Goal: Information Seeking & Learning: Learn about a topic

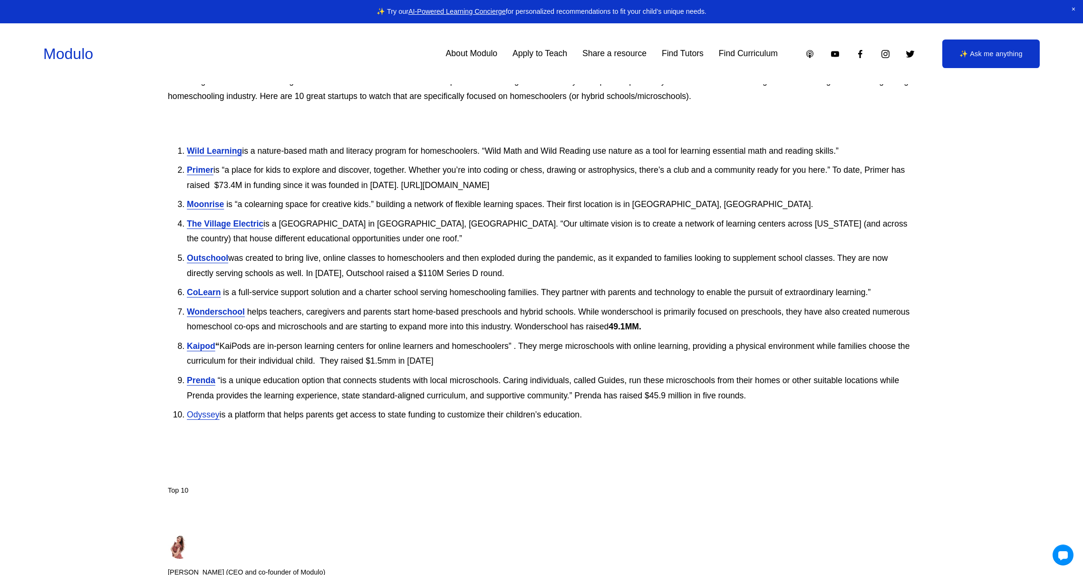
scroll to position [130, 0]
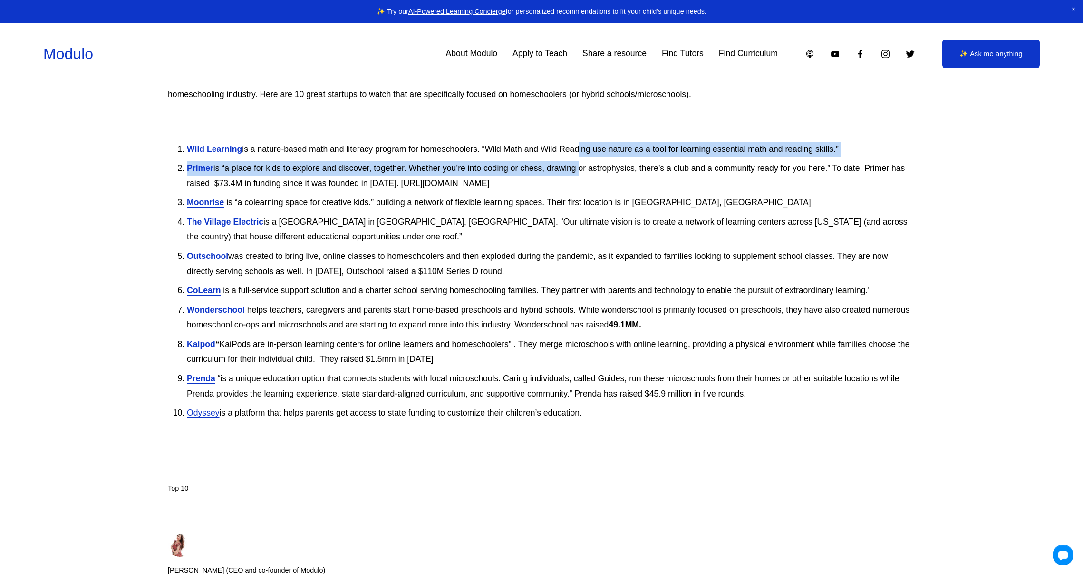
drag, startPoint x: 578, startPoint y: 145, endPoint x: 577, endPoint y: 170, distance: 25.2
click at [577, 170] on ol "Wild Learning is a nature-based math and literacy program for homeschoolers. “W…" at bounding box center [542, 291] width 748 height 298
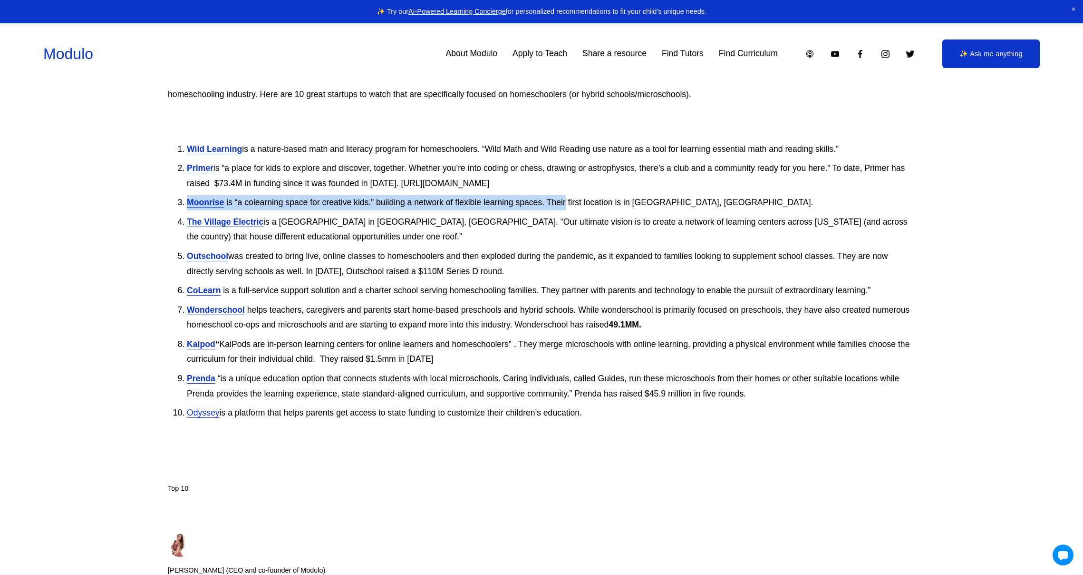
drag, startPoint x: 565, startPoint y: 193, endPoint x: 565, endPoint y: 208, distance: 15.2
click at [565, 208] on ol "Wild Learning is a nature-based math and literacy program for homeschoolers. “W…" at bounding box center [542, 291] width 748 height 298
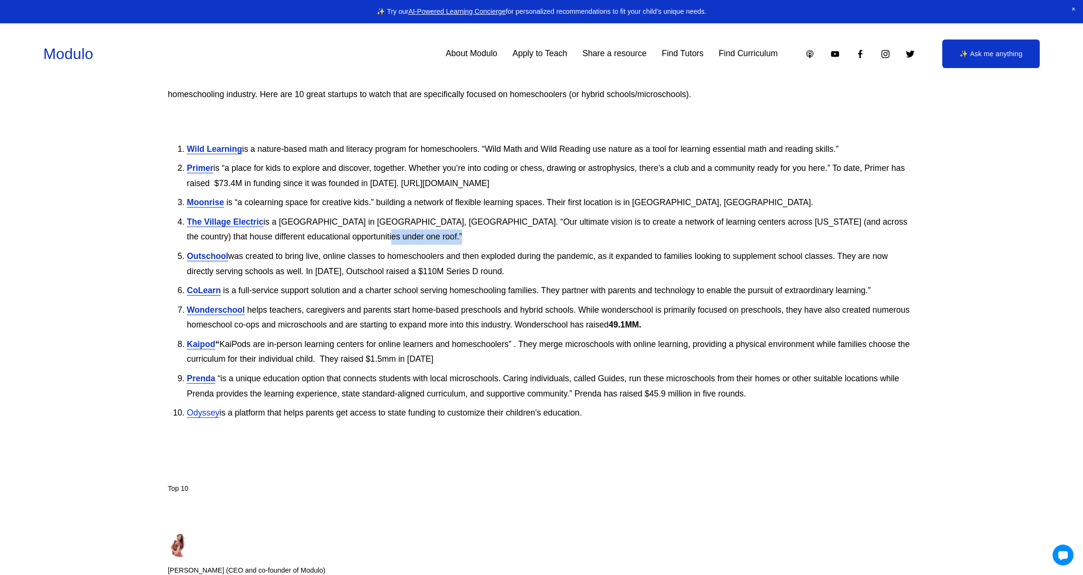
drag, startPoint x: 567, startPoint y: 246, endPoint x: 571, endPoint y: 255, distance: 9.8
click at [569, 253] on ol "Wild Learning is a nature-based math and literacy program for homeschoolers. “W…" at bounding box center [542, 291] width 748 height 298
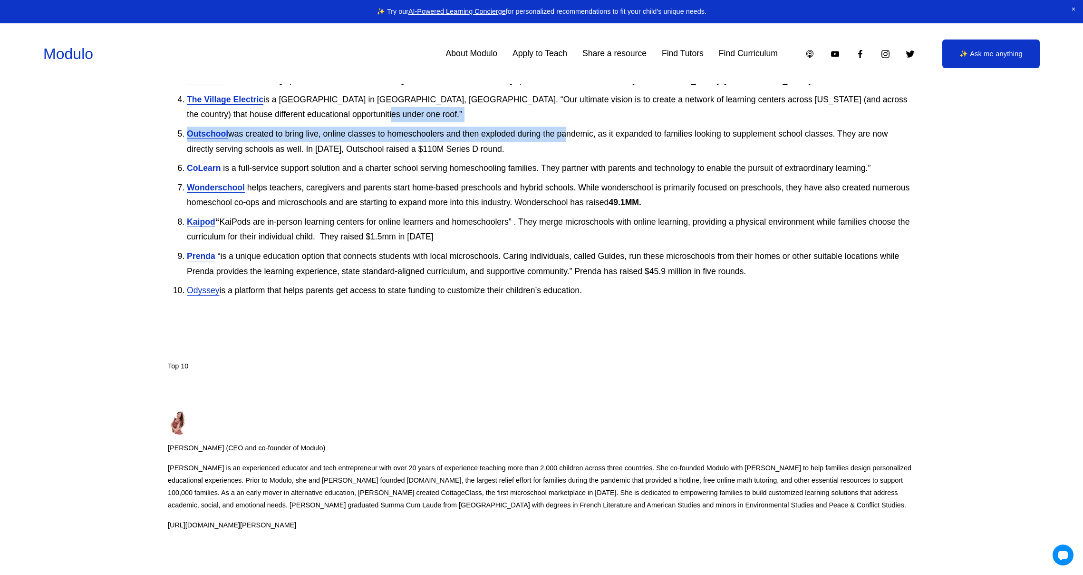
scroll to position [328, 0]
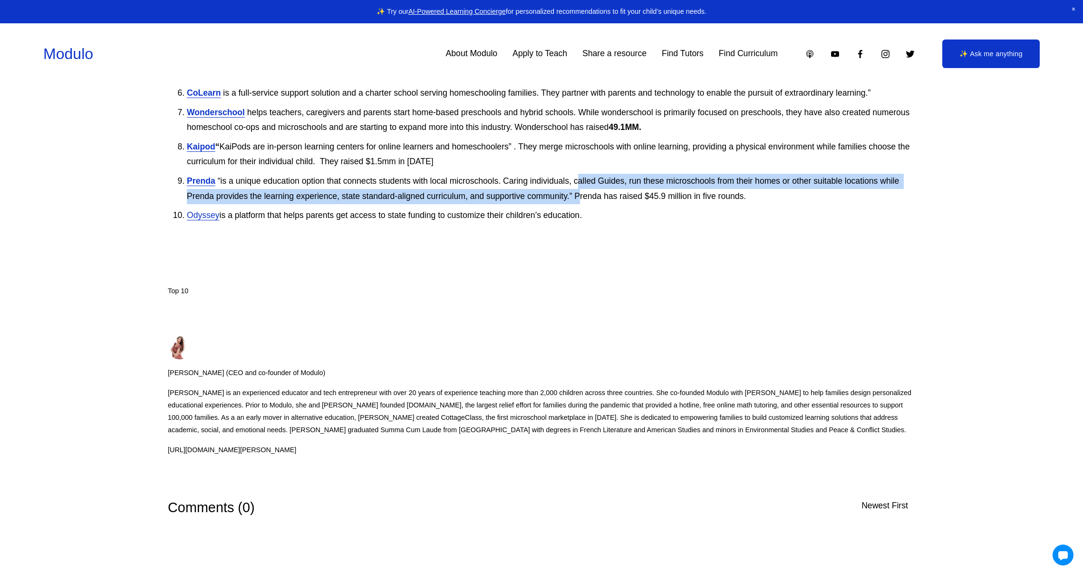
drag, startPoint x: 577, startPoint y: 184, endPoint x: 578, endPoint y: 192, distance: 8.1
click at [578, 192] on p "Prenda “is a unique education option that connects students with local microsch…" at bounding box center [551, 189] width 729 height 30
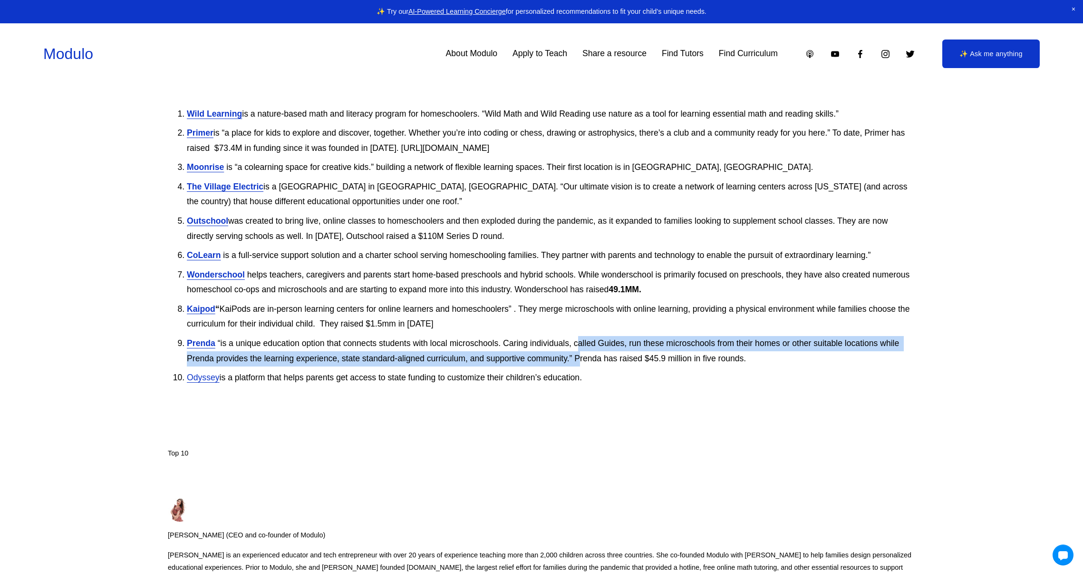
scroll to position [150, 0]
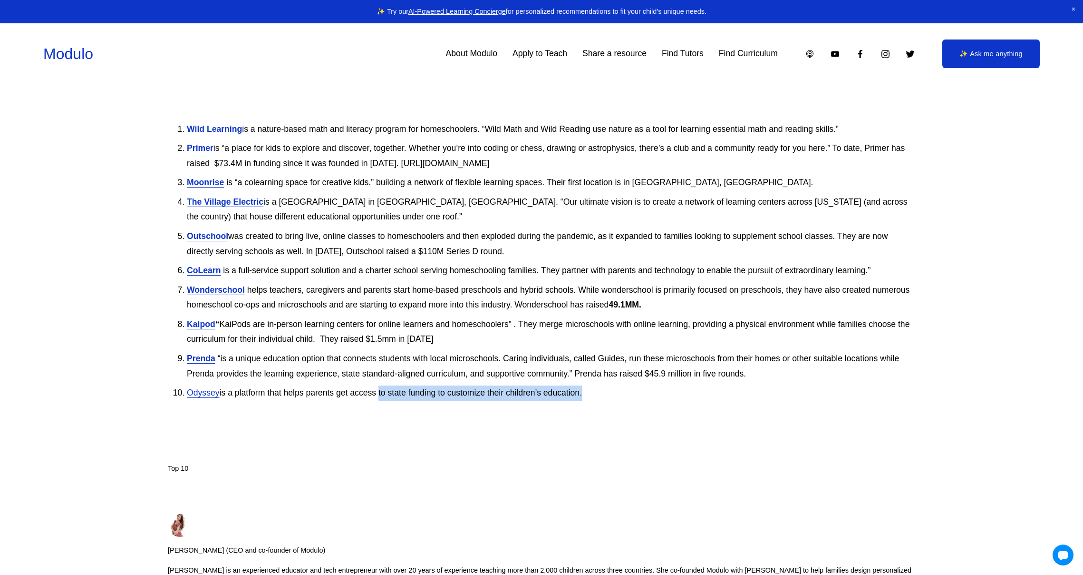
drag, startPoint x: 380, startPoint y: 395, endPoint x: 622, endPoint y: 407, distance: 242.9
click at [618, 408] on li "Odyssey is a platform that helps parents get access to state funding to customi…" at bounding box center [551, 402] width 729 height 34
click at [635, 404] on li "Odyssey is a platform that helps parents get access to state funding to customi…" at bounding box center [551, 402] width 729 height 34
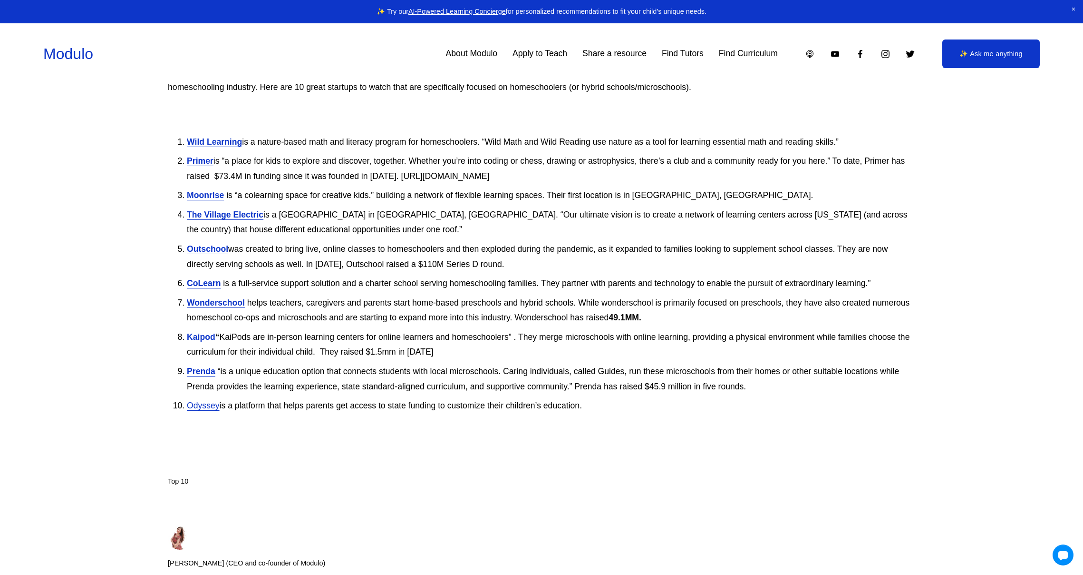
scroll to position [136, 0]
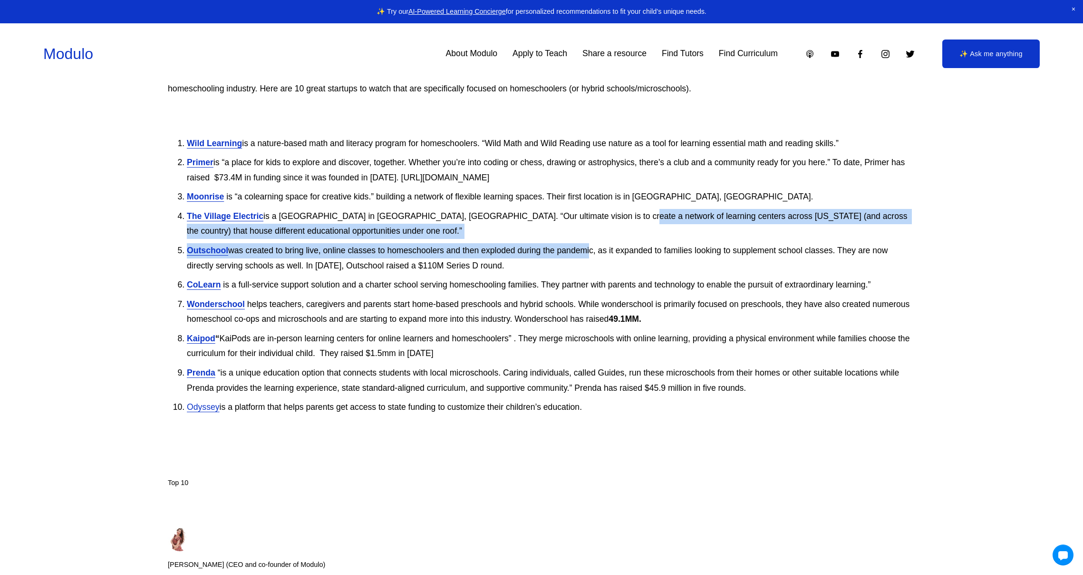
drag, startPoint x: 592, startPoint y: 226, endPoint x: 592, endPoint y: 246, distance: 20.0
click at [592, 246] on ol "Wild Learning is a nature-based math and literacy program for homeschoolers. “W…" at bounding box center [542, 285] width 748 height 298
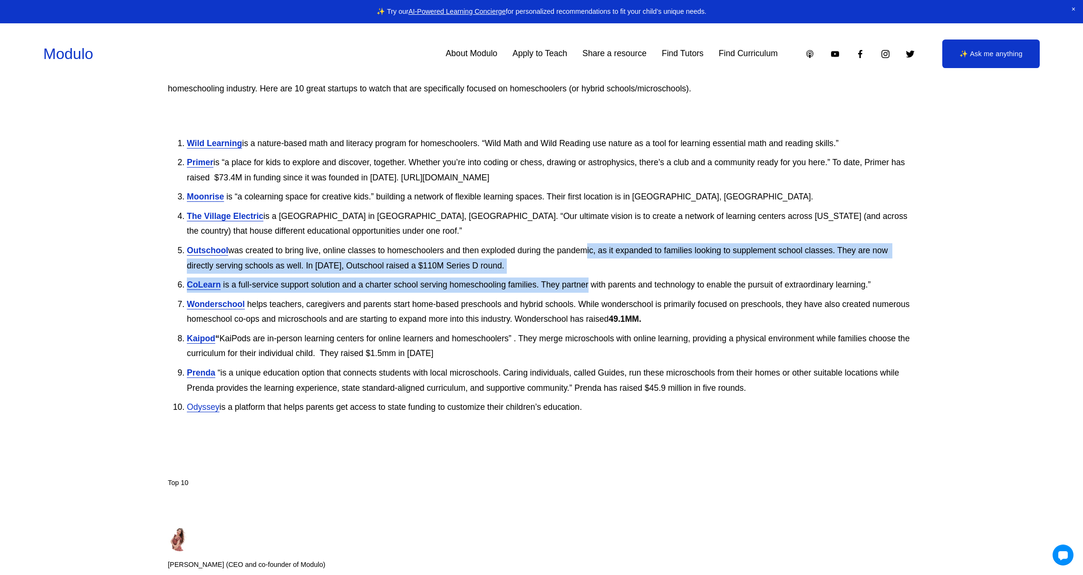
drag, startPoint x: 589, startPoint y: 248, endPoint x: 588, endPoint y: 287, distance: 38.5
click at [588, 286] on ol "Wild Learning is a nature-based math and literacy program for homeschoolers. “W…" at bounding box center [542, 285] width 748 height 298
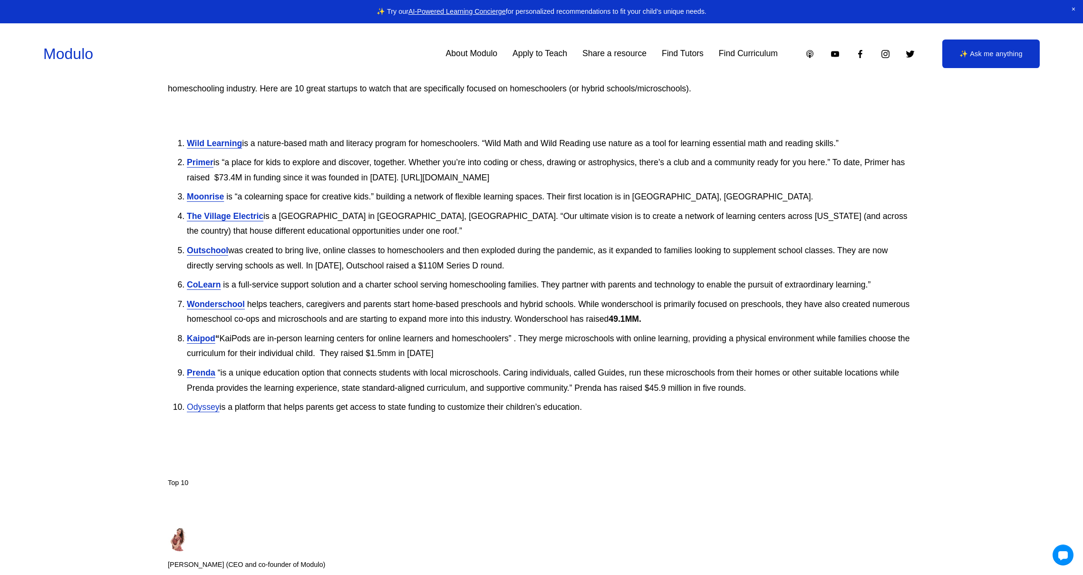
click at [588, 313] on p "Wonderschool helps teachers, caregivers and parents start home-based preschools…" at bounding box center [551, 312] width 729 height 30
drag, startPoint x: 589, startPoint y: 283, endPoint x: 590, endPoint y: 296, distance: 12.9
click at [590, 295] on ol "Wild Learning is a nature-based math and literacy program for homeschoolers. “W…" at bounding box center [542, 285] width 748 height 298
drag, startPoint x: 579, startPoint y: 262, endPoint x: 580, endPoint y: 268, distance: 5.7
click at [580, 267] on p "Outschool was created to bring live, online classes to homeschoolers and then e…" at bounding box center [551, 258] width 729 height 30
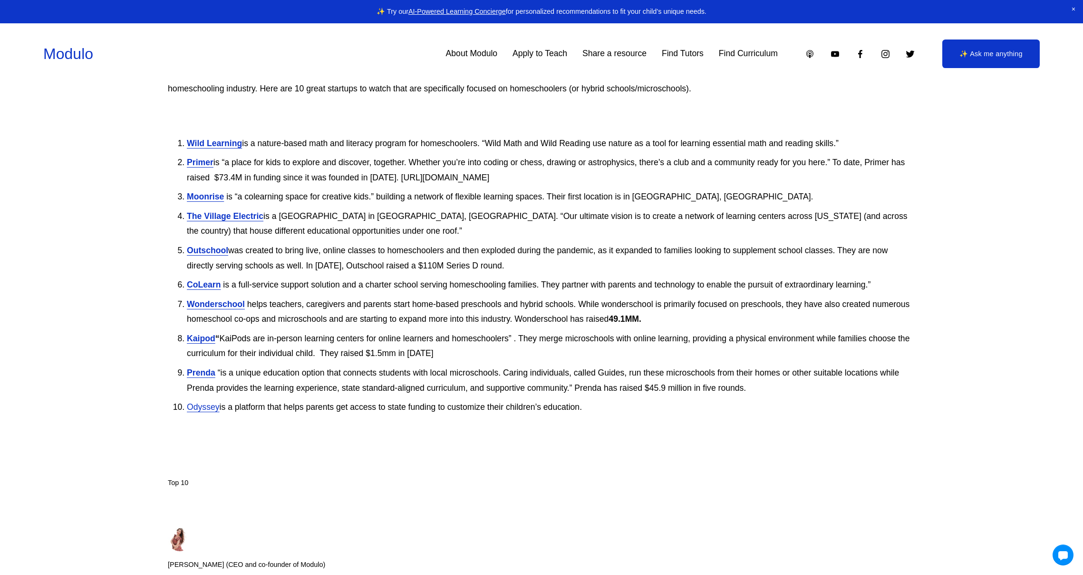
click at [562, 266] on p "Outschool was created to bring live, online classes to homeschoolers and then e…" at bounding box center [551, 258] width 729 height 30
click at [571, 304] on ol "Wild Learning is a nature-based math and literacy program for homeschoolers. “W…" at bounding box center [542, 285] width 748 height 298
drag, startPoint x: 573, startPoint y: 246, endPoint x: 575, endPoint y: 259, distance: 12.9
click at [574, 257] on p "Outschool was created to bring live, online classes to homeschoolers and then e…" at bounding box center [551, 258] width 729 height 30
click at [583, 262] on p "Outschool was created to bring live, online classes to homeschoolers and then e…" at bounding box center [551, 258] width 729 height 30
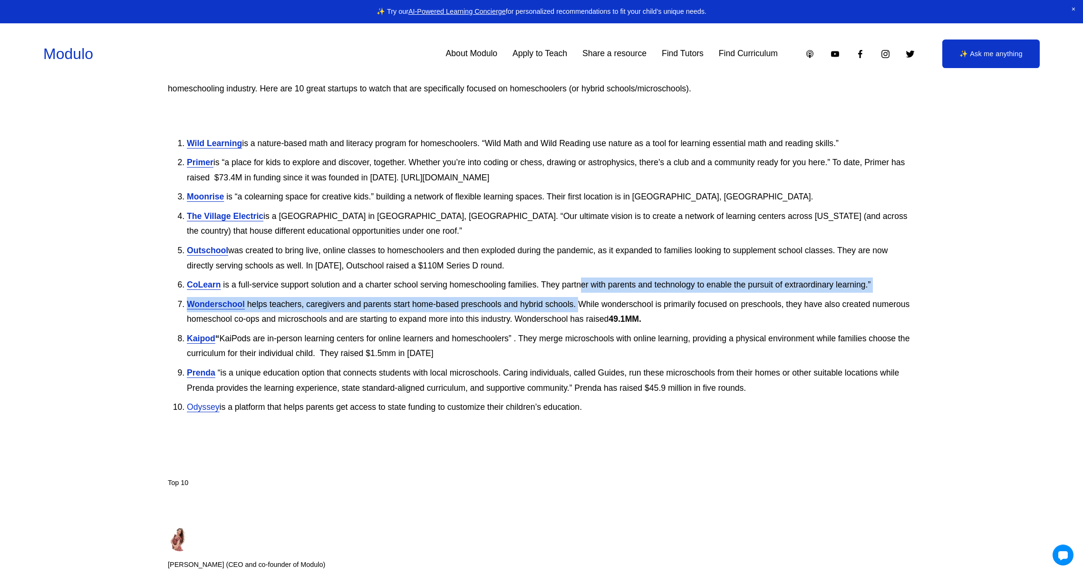
drag, startPoint x: 579, startPoint y: 288, endPoint x: 579, endPoint y: 301, distance: 12.4
click at [579, 301] on ol "Wild Learning is a nature-based math and literacy program for homeschoolers. “W…" at bounding box center [542, 285] width 748 height 298
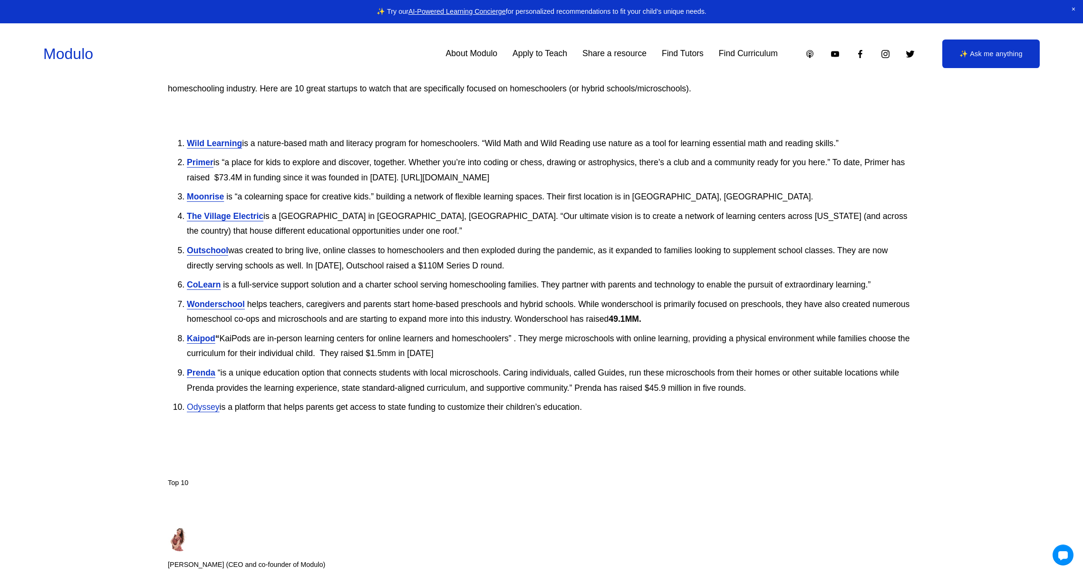
click at [579, 301] on p "Wonderschool helps teachers, caregivers and parents start home-based preschools…" at bounding box center [551, 312] width 729 height 30
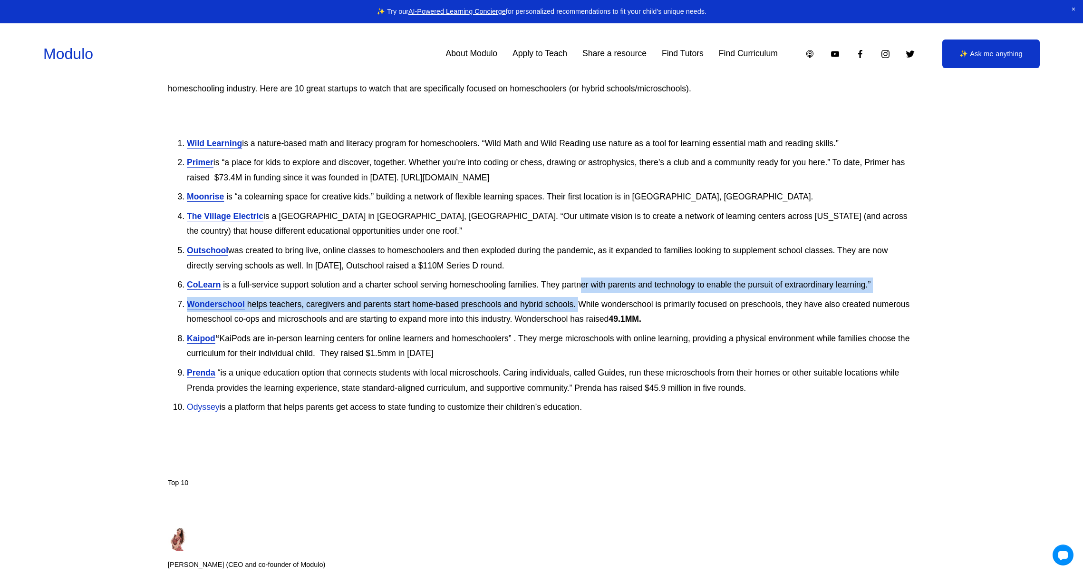
drag, startPoint x: 581, startPoint y: 290, endPoint x: 580, endPoint y: 301, distance: 11.5
click at [580, 301] on ol "Wild Learning is a nature-based math and literacy program for homeschoolers. “W…" at bounding box center [542, 285] width 748 height 298
drag, startPoint x: 581, startPoint y: 286, endPoint x: 583, endPoint y: 301, distance: 14.9
click at [583, 301] on ol "Wild Learning is a nature-based math and literacy program for homeschoolers. “W…" at bounding box center [542, 285] width 748 height 298
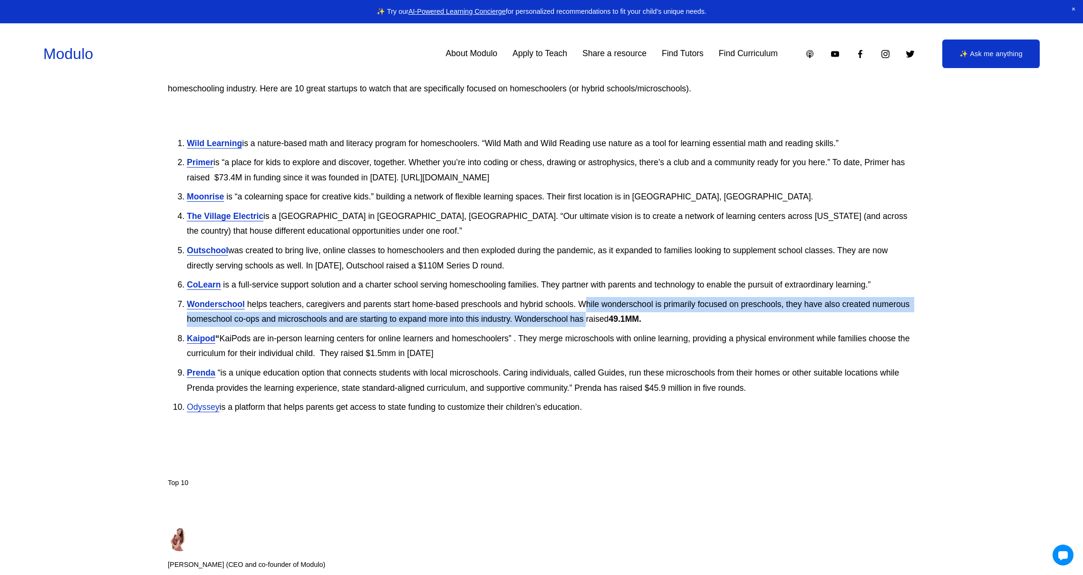
drag, startPoint x: 585, startPoint y: 303, endPoint x: 586, endPoint y: 315, distance: 12.4
click at [586, 315] on p "Wonderschool helps teachers, caregivers and parents start home-based preschools…" at bounding box center [551, 312] width 729 height 30
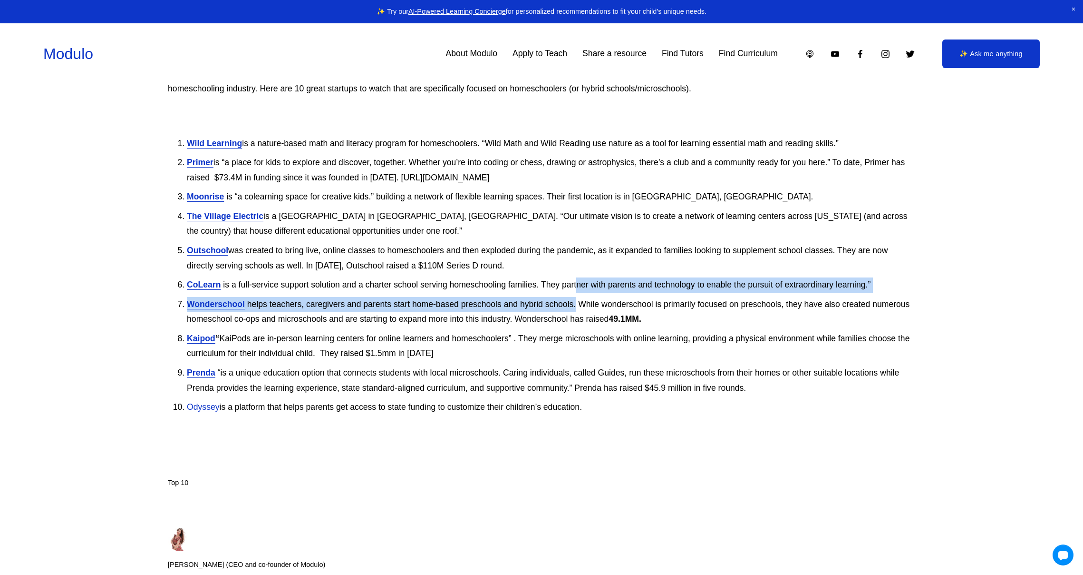
drag, startPoint x: 576, startPoint y: 287, endPoint x: 576, endPoint y: 304, distance: 17.1
click at [576, 303] on ol "Wild Learning is a nature-based math and literacy program for homeschoolers. “W…" at bounding box center [542, 285] width 748 height 298
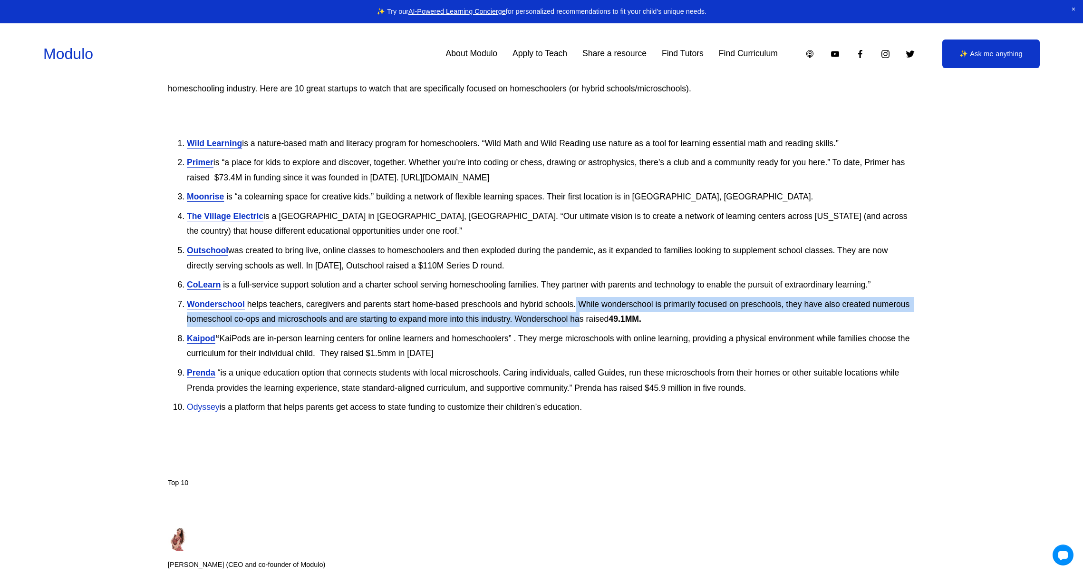
click at [578, 322] on p "Wonderschool helps teachers, caregivers and parents start home-based preschools…" at bounding box center [551, 312] width 729 height 30
drag, startPoint x: 578, startPoint y: 303, endPoint x: 579, endPoint y: 317, distance: 13.8
click at [579, 317] on p "Wonderschool helps teachers, caregivers and parents start home-based preschools…" at bounding box center [551, 312] width 729 height 30
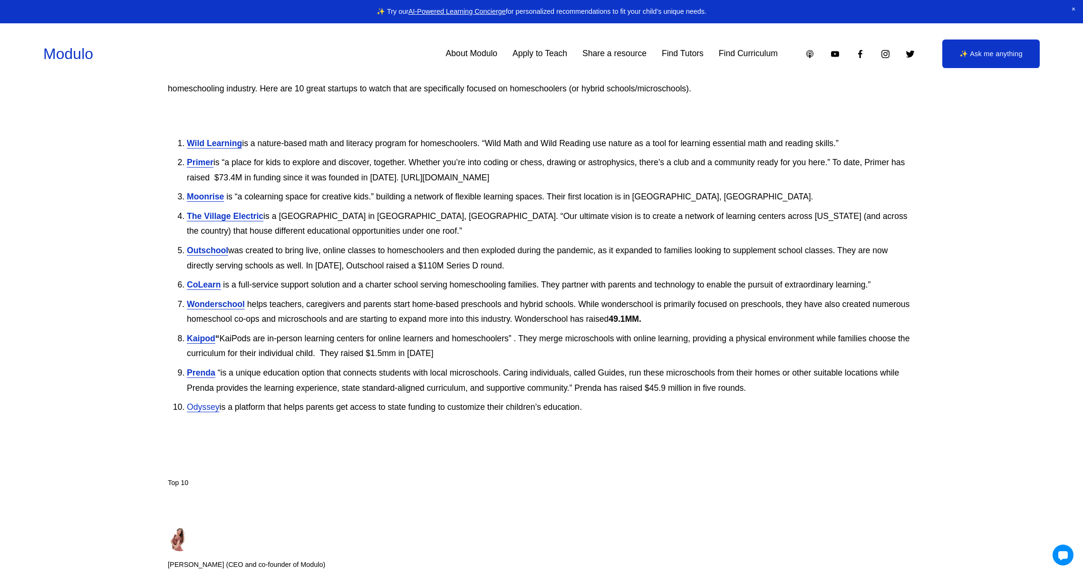
click at [594, 345] on p "Kaipod “ KaiPods are in-person learning centers for online learners and homesch…" at bounding box center [551, 346] width 729 height 30
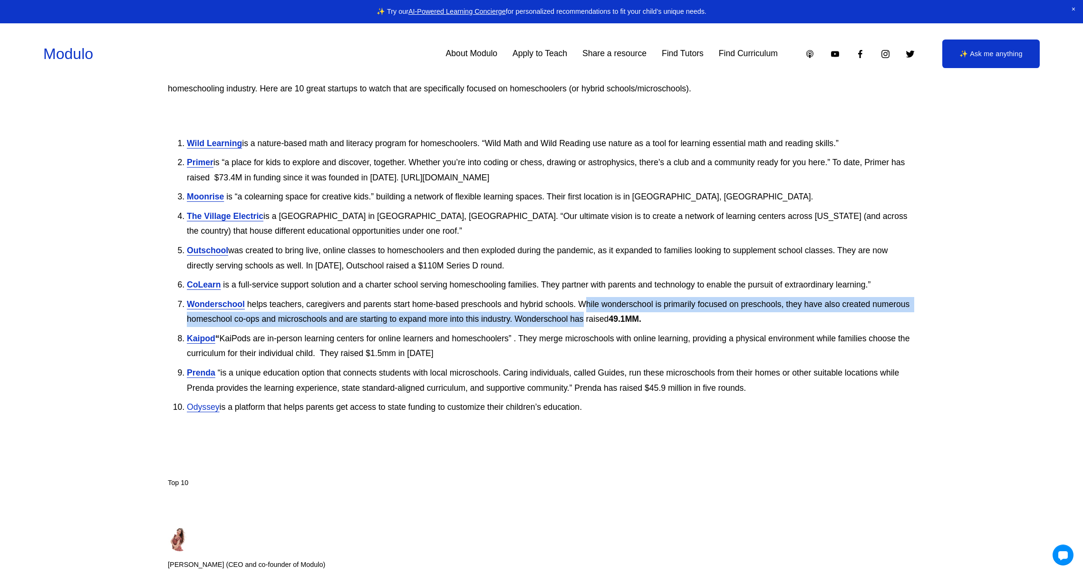
drag, startPoint x: 584, startPoint y: 310, endPoint x: 584, endPoint y: 321, distance: 10.5
click at [584, 320] on p "Wonderschool helps teachers, caregivers and parents start home-based preschools…" at bounding box center [551, 312] width 729 height 30
drag, startPoint x: 568, startPoint y: 306, endPoint x: 572, endPoint y: 319, distance: 13.9
click at [567, 319] on p "Wonderschool helps teachers, caregivers and parents start home-based preschools…" at bounding box center [551, 312] width 729 height 30
drag, startPoint x: 586, startPoint y: 309, endPoint x: 584, endPoint y: 320, distance: 11.0
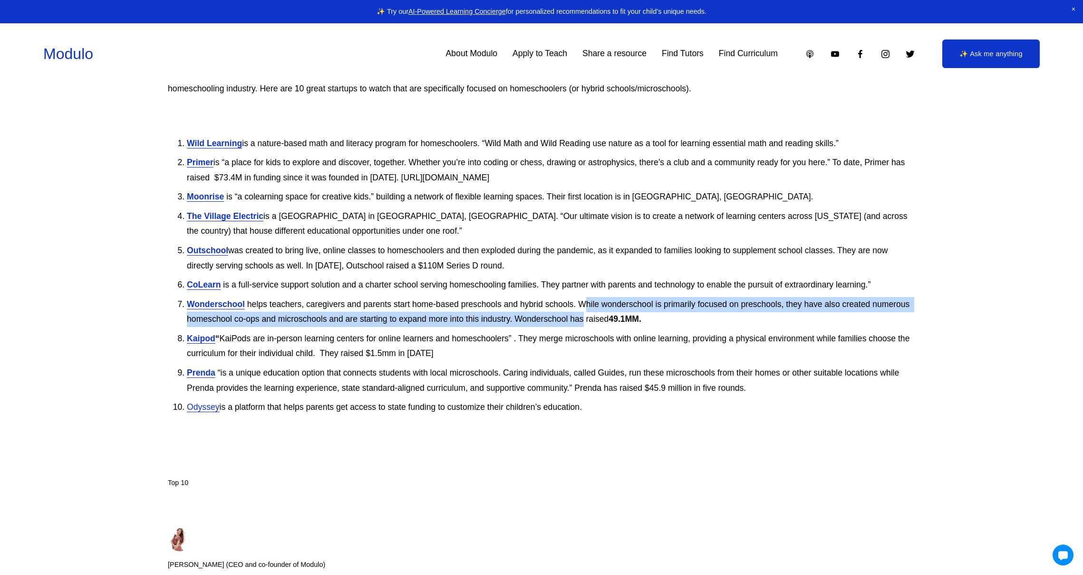
click at [584, 320] on p "Wonderschool helps teachers, caregivers and parents start home-based preschools…" at bounding box center [551, 312] width 729 height 30
drag, startPoint x: 590, startPoint y: 344, endPoint x: 591, endPoint y: 353, distance: 9.6
click at [591, 353] on p "Kaipod “ KaiPods are in-person learning centers for online learners and homesch…" at bounding box center [551, 346] width 729 height 30
drag, startPoint x: 590, startPoint y: 335, endPoint x: 591, endPoint y: 348, distance: 12.9
click at [591, 347] on p "Kaipod “ KaiPods are in-person learning centers for online learners and homesch…" at bounding box center [551, 346] width 729 height 30
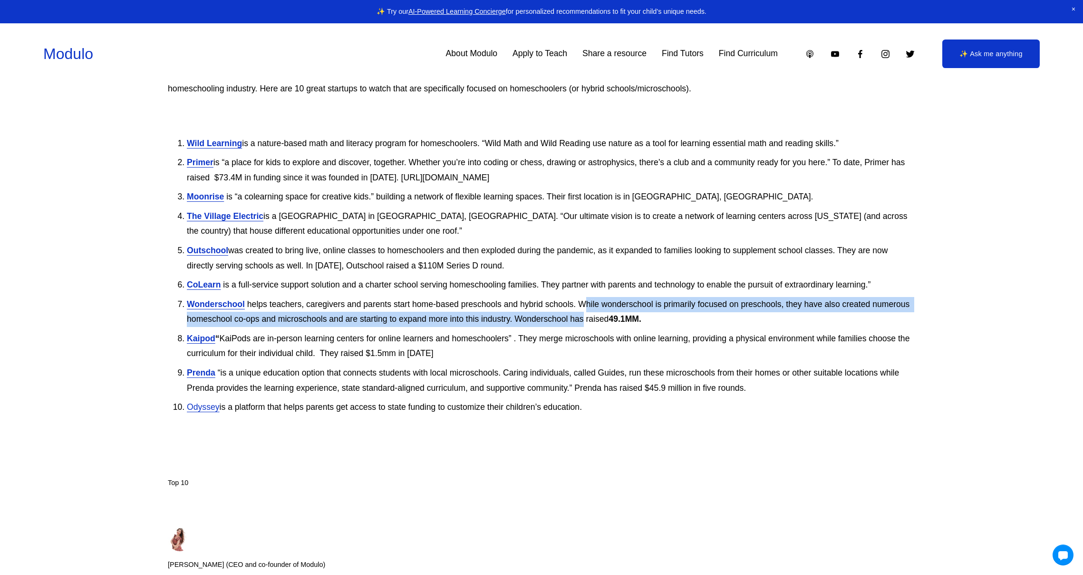
click at [594, 352] on p "Kaipod “ KaiPods are in-person learning centers for online learners and homesch…" at bounding box center [551, 346] width 729 height 30
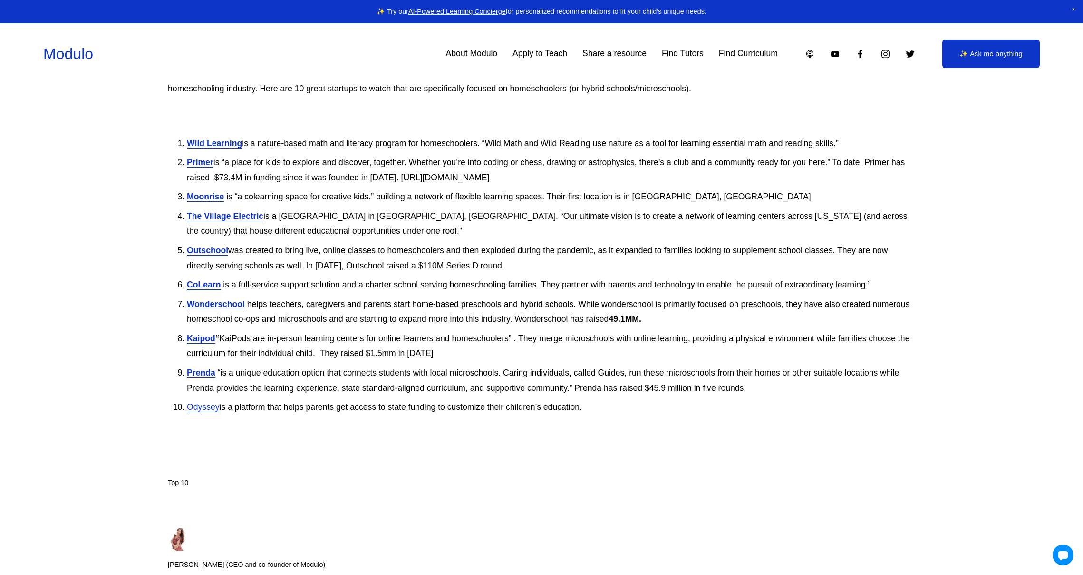
drag, startPoint x: 593, startPoint y: 370, endPoint x: 593, endPoint y: 385, distance: 15.2
click at [593, 384] on p "Prenda “is a unique education option that connects students with local microsch…" at bounding box center [551, 380] width 729 height 30
click at [585, 307] on p "Wonderschool helps teachers, caregivers and parents start home-based preschools…" at bounding box center [551, 312] width 729 height 30
